Goal: Transaction & Acquisition: Book appointment/travel/reservation

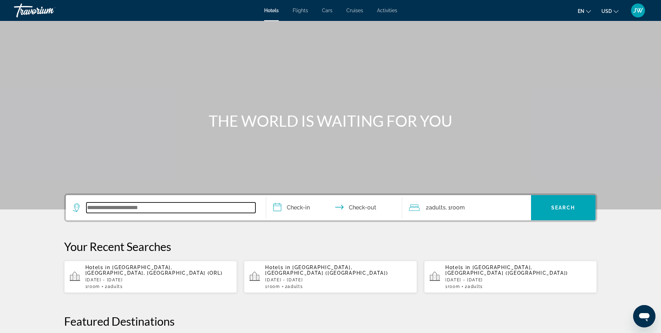
click at [190, 207] on input "Search widget" at bounding box center [170, 207] width 169 height 10
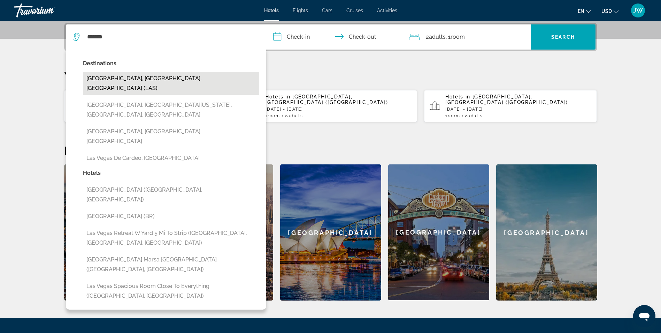
click at [120, 79] on button "[GEOGRAPHIC_DATA], [GEOGRAPHIC_DATA], [GEOGRAPHIC_DATA] (LAS)" at bounding box center [171, 83] width 176 height 23
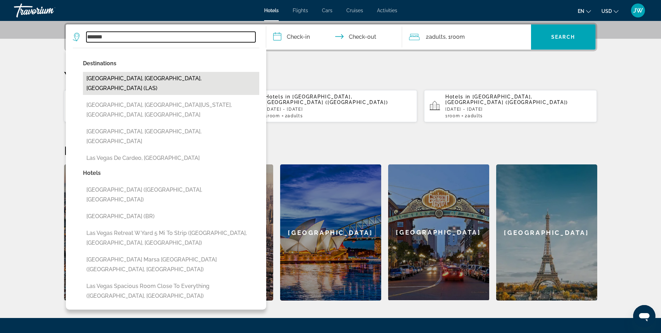
type input "**********"
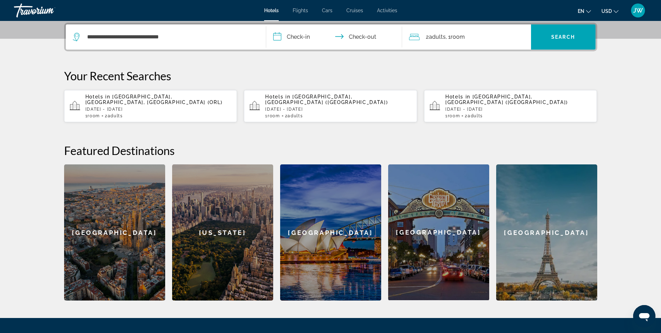
click at [286, 37] on input "**********" at bounding box center [335, 37] width 139 height 27
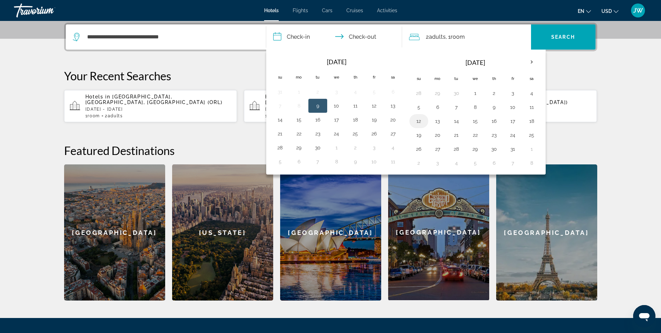
click at [420, 122] on button "12" at bounding box center [418, 121] width 11 height 10
click at [438, 121] on button "13" at bounding box center [437, 121] width 11 height 10
type input "**********"
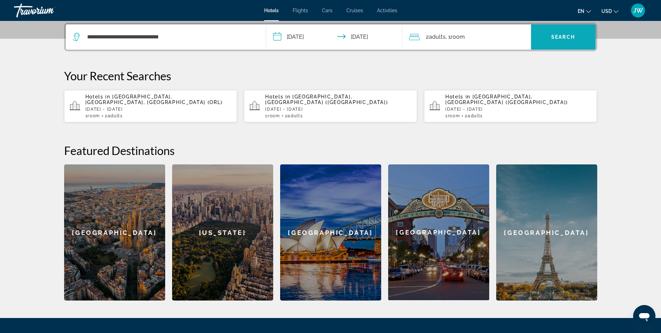
click at [556, 36] on span "Search" at bounding box center [564, 37] width 24 height 6
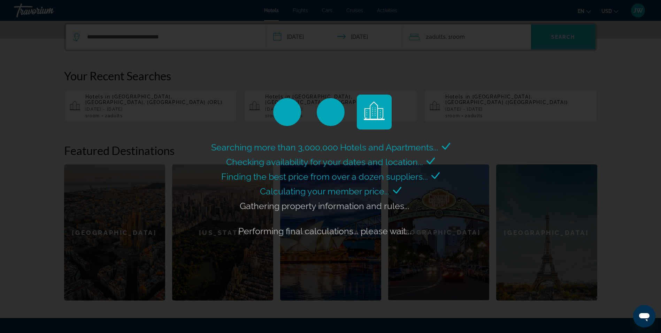
scroll to position [0, 0]
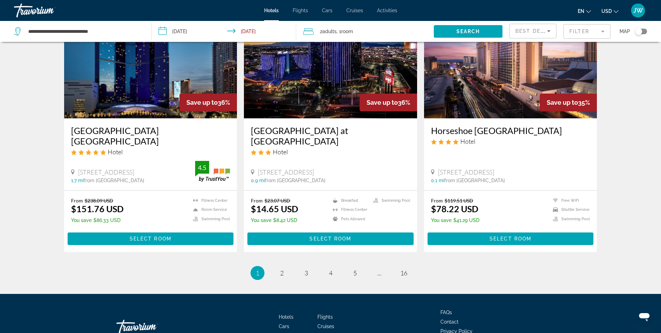
scroll to position [837, 0]
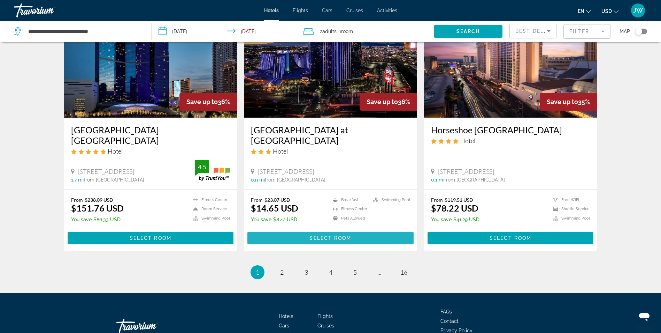
click at [336, 235] on span "Select Room" at bounding box center [331, 238] width 42 height 6
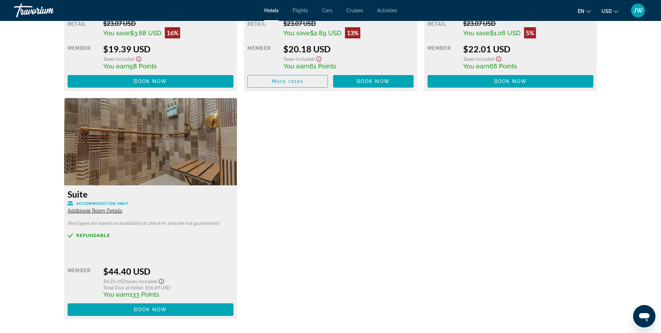
scroll to position [1463, 0]
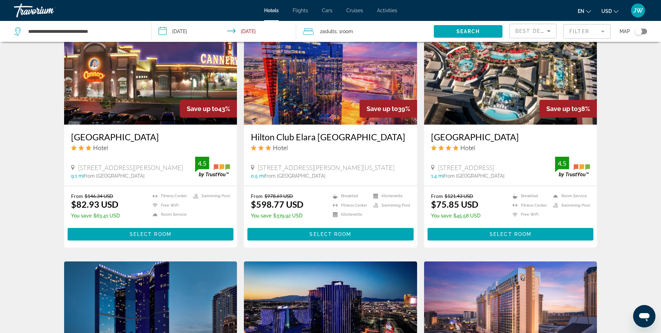
scroll to position [861, 0]
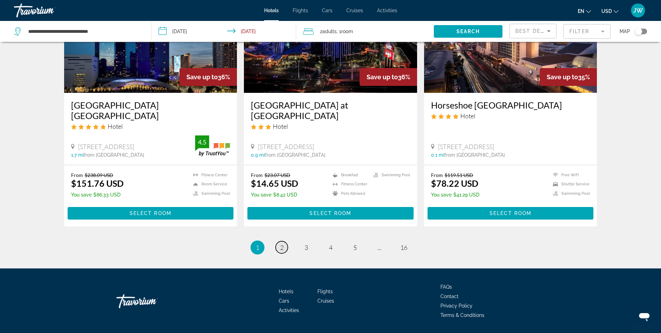
click at [282, 243] on span "2" at bounding box center [281, 247] width 3 height 8
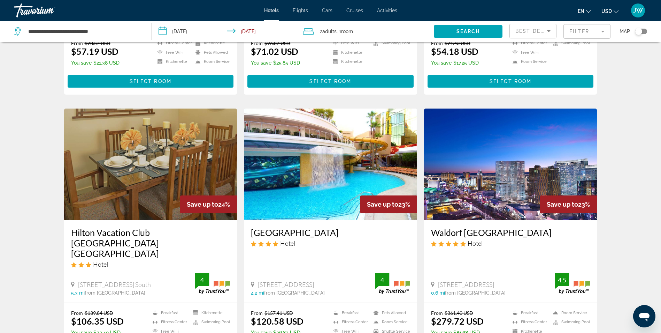
scroll to position [861, 0]
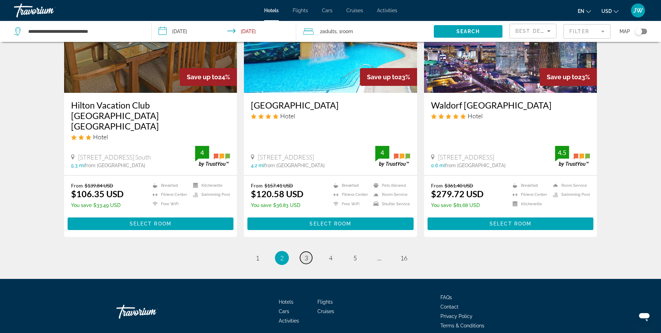
click at [306, 254] on span "3" at bounding box center [306, 258] width 3 height 8
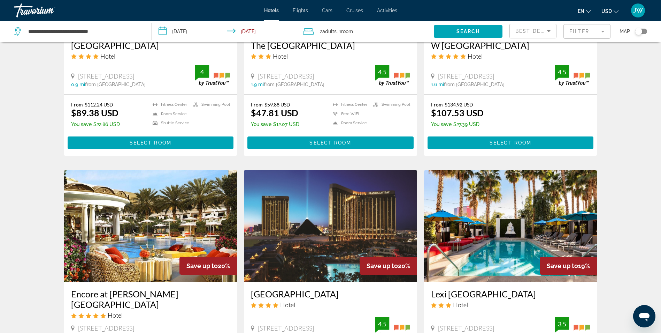
scroll to position [767, 0]
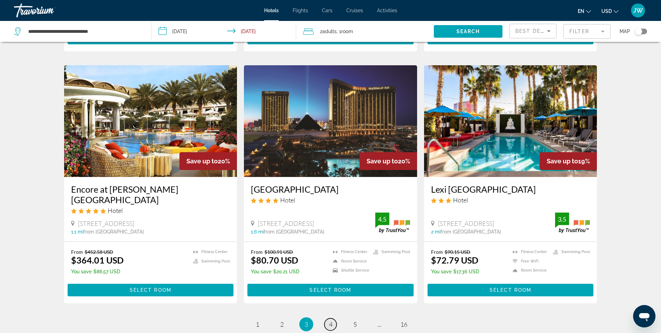
click at [331, 320] on span "4" at bounding box center [330, 324] width 3 height 8
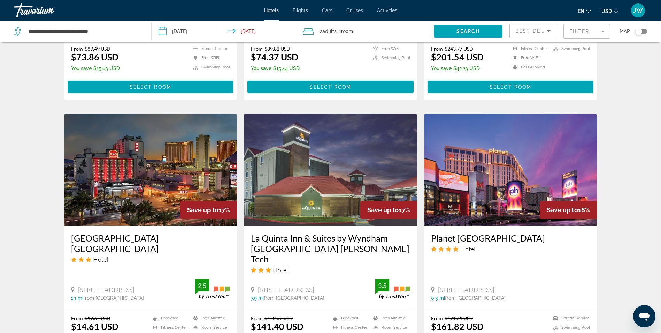
scroll to position [837, 0]
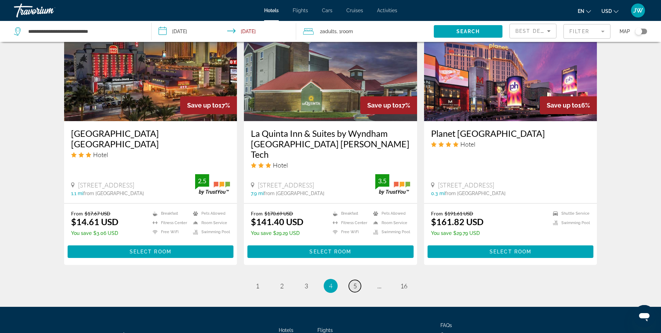
click at [354, 282] on span "5" at bounding box center [355, 286] width 3 height 8
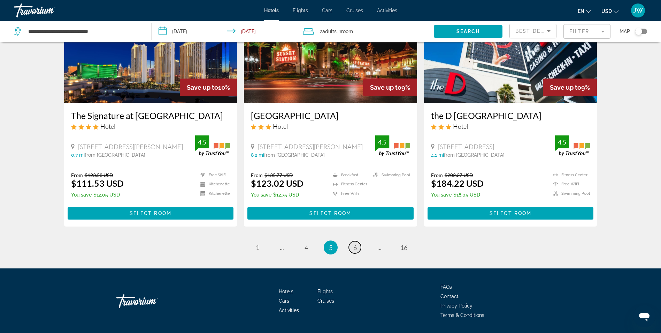
scroll to position [858, 0]
